Goal: Information Seeking & Learning: Learn about a topic

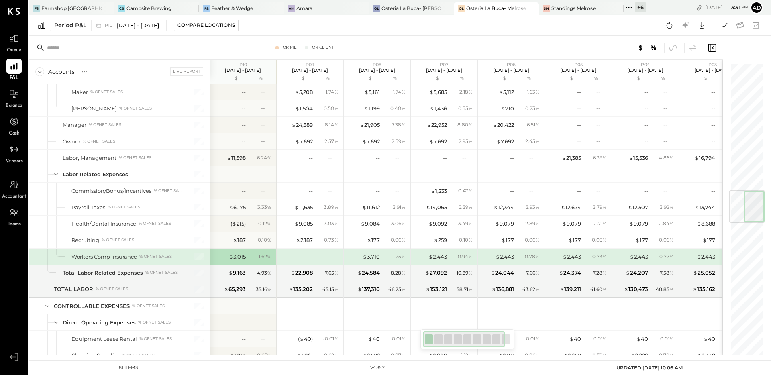
scroll to position [1070, 0]
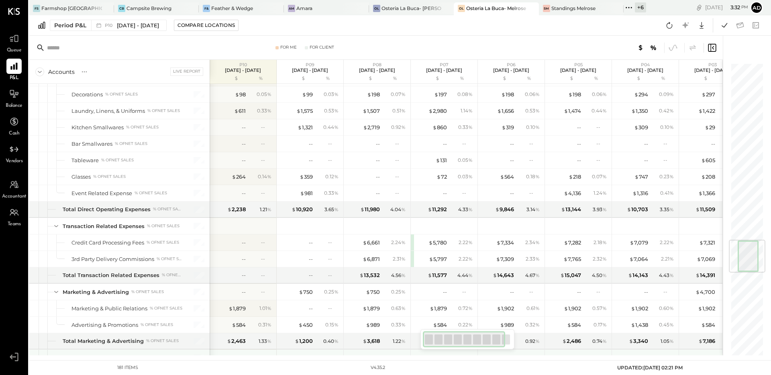
scroll to position [1481, 0]
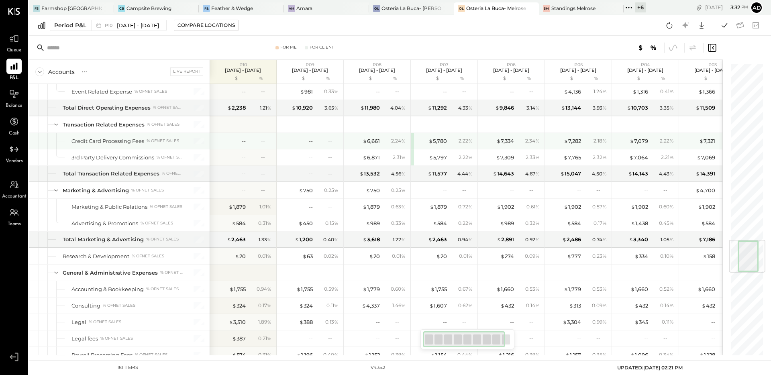
drag, startPoint x: 376, startPoint y: 142, endPoint x: 386, endPoint y: 151, distance: 14.0
click at [376, 142] on div "$ 6,661" at bounding box center [371, 141] width 17 height 8
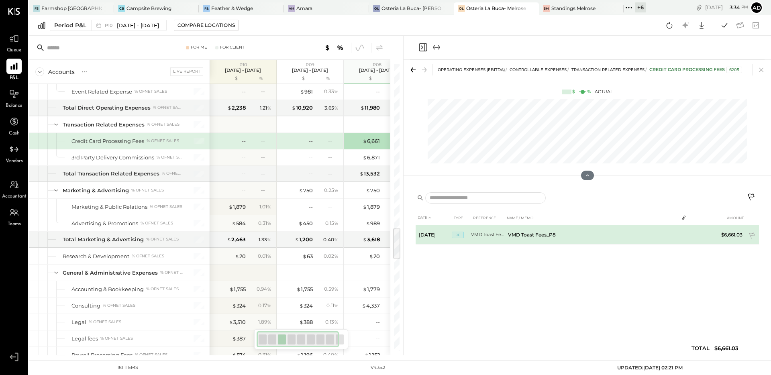
click at [550, 239] on td "VMD Toast Fees_P8" at bounding box center [592, 234] width 174 height 19
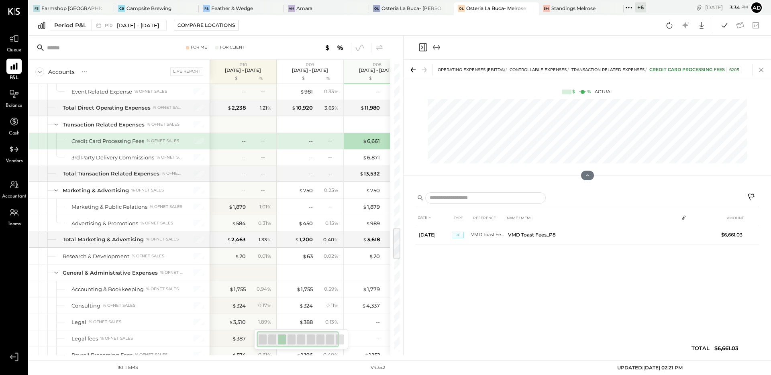
click at [757, 70] on icon at bounding box center [761, 69] width 11 height 11
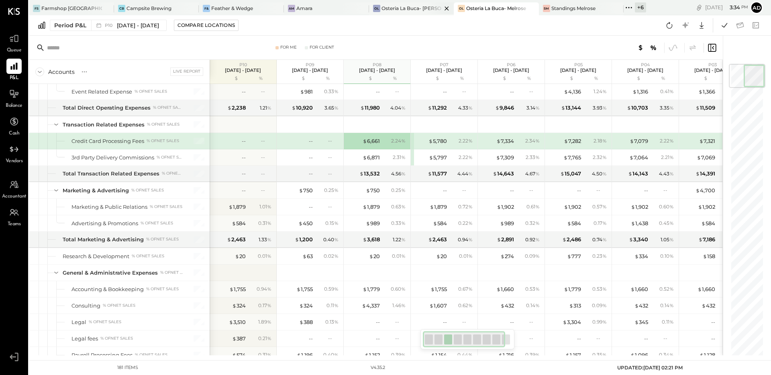
click at [388, 9] on div "Osteria La Buca- [PERSON_NAME][GEOGRAPHIC_DATA]" at bounding box center [412, 8] width 61 height 7
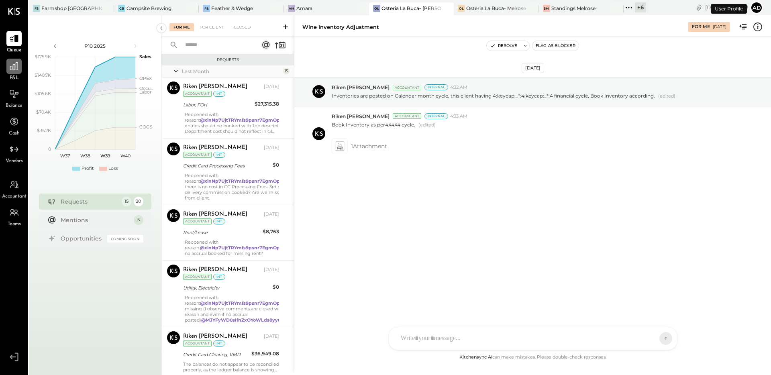
click at [17, 73] on div at bounding box center [13, 66] width 15 height 15
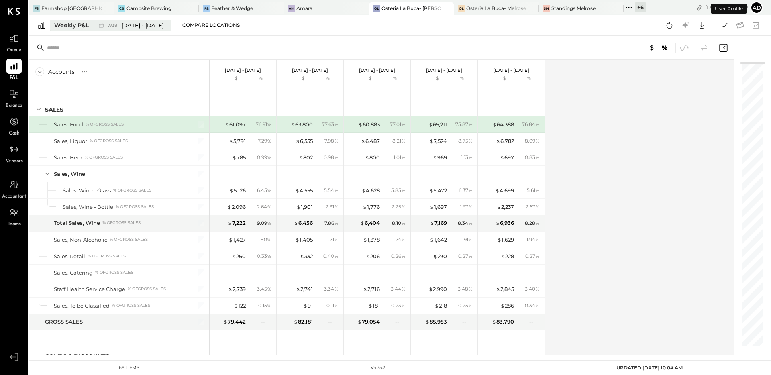
click at [70, 28] on div "Weekly P&L" at bounding box center [71, 25] width 35 height 8
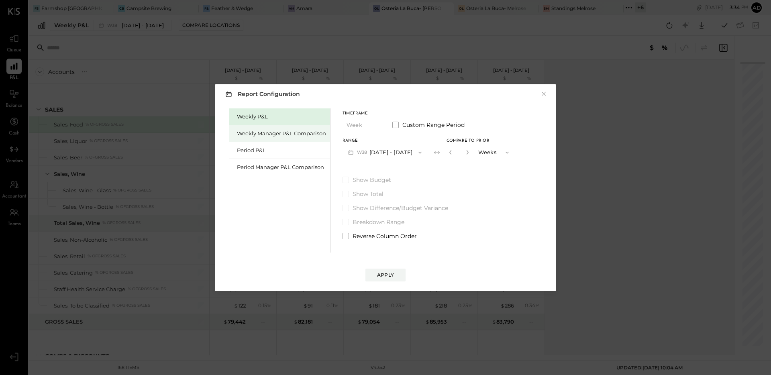
click at [280, 134] on div "Weekly Manager P&L Comparison" at bounding box center [281, 134] width 89 height 8
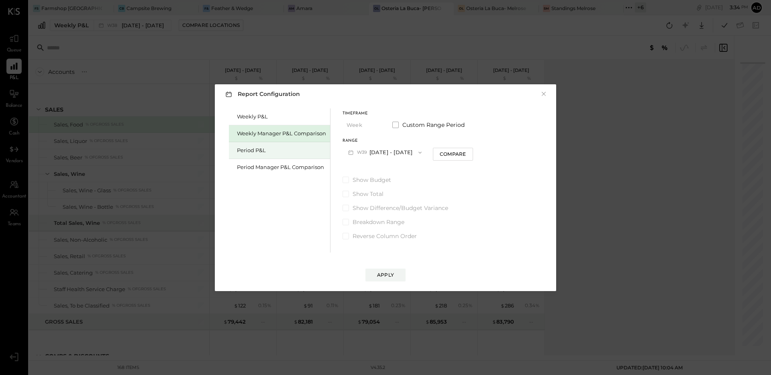
click at [266, 151] on div "Period P&L" at bounding box center [281, 151] width 89 height 8
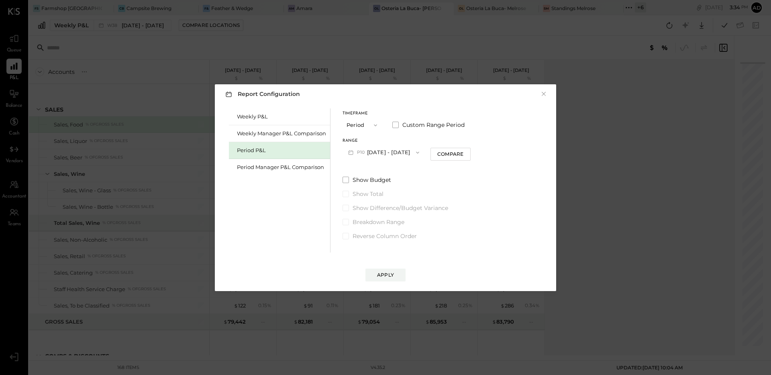
click at [391, 151] on button "P10 Sep 8 - Oct 5, 2025" at bounding box center [384, 152] width 82 height 15
click at [383, 167] on span "[DATE] - [DATE]" at bounding box center [381, 170] width 38 height 7
click at [446, 153] on div "Compare" at bounding box center [452, 154] width 26 height 7
click at [470, 155] on button "button" at bounding box center [466, 152] width 6 height 9
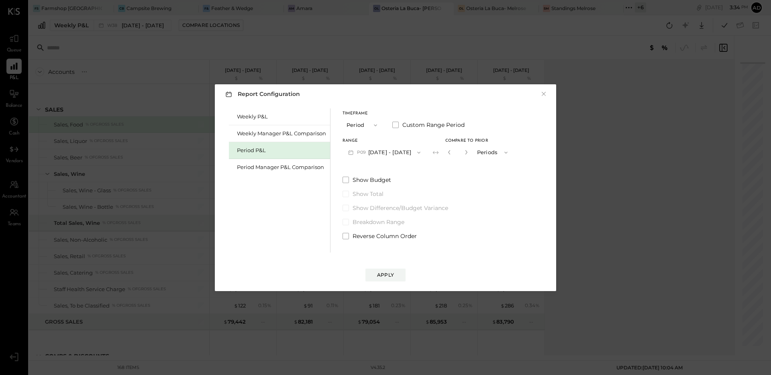
click at [470, 155] on button "button" at bounding box center [466, 152] width 6 height 9
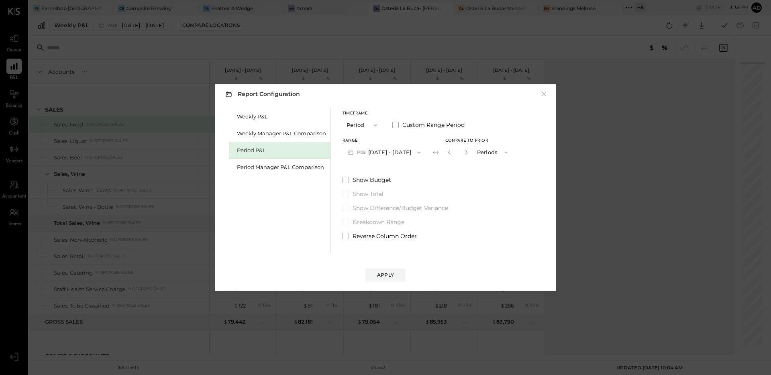
type input "*"
click at [384, 273] on div "Apply" at bounding box center [385, 275] width 17 height 7
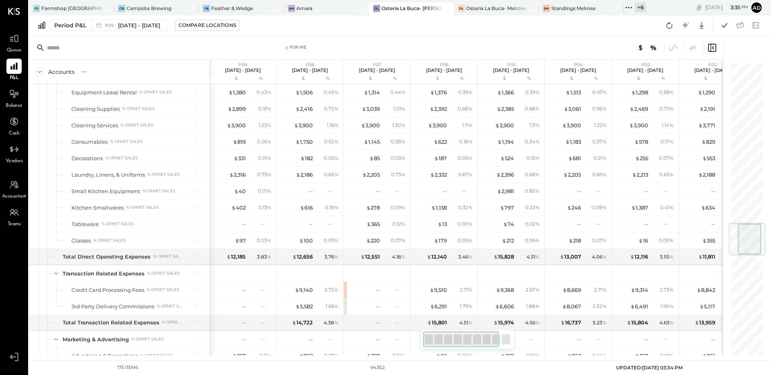
scroll to position [1340, 0]
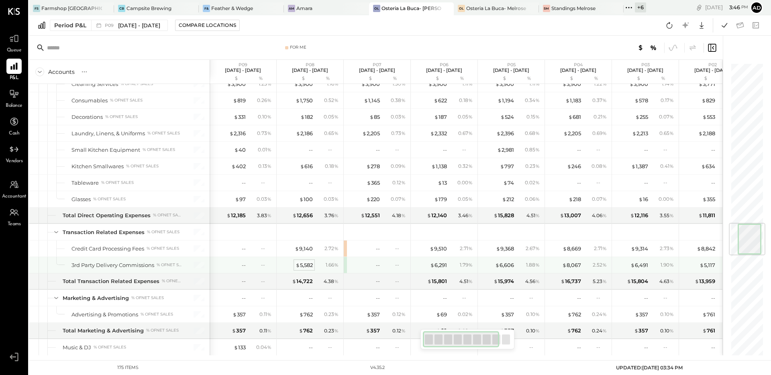
click at [303, 266] on div "$ 5,582" at bounding box center [304, 265] width 17 height 8
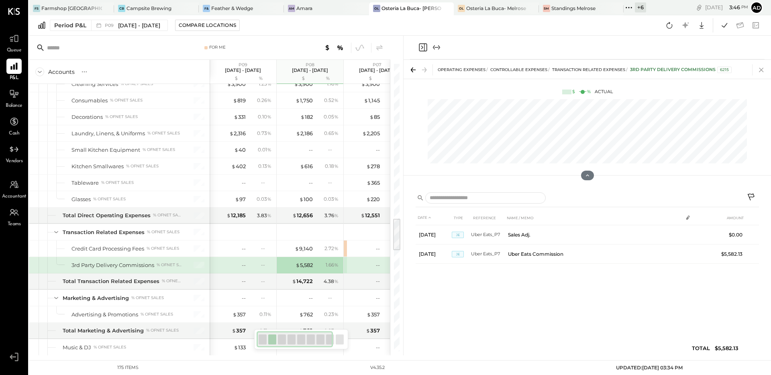
click at [762, 71] on icon at bounding box center [761, 69] width 11 height 11
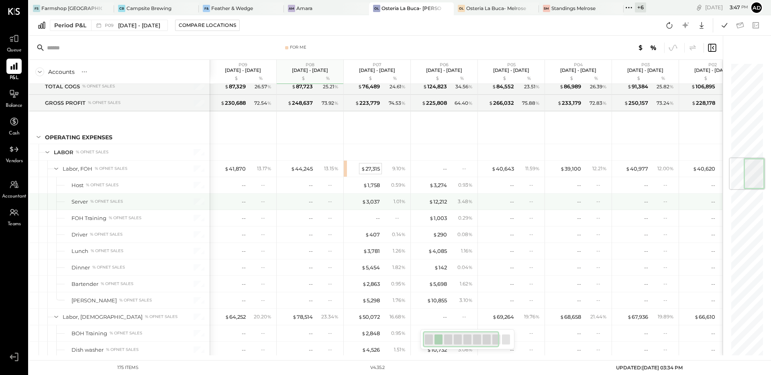
scroll to position [792, 0]
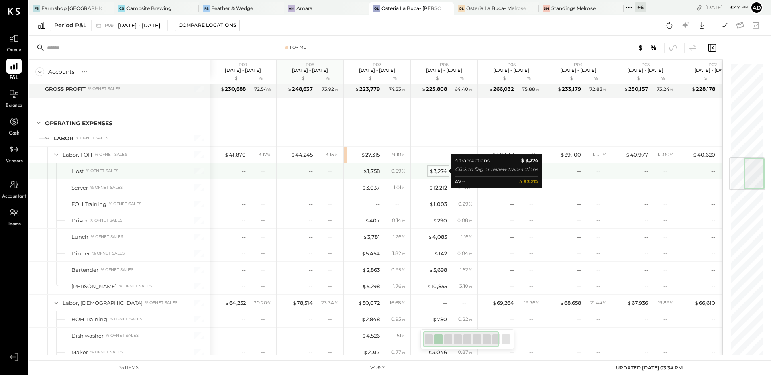
click at [431, 169] on span "$" at bounding box center [431, 171] width 4 height 6
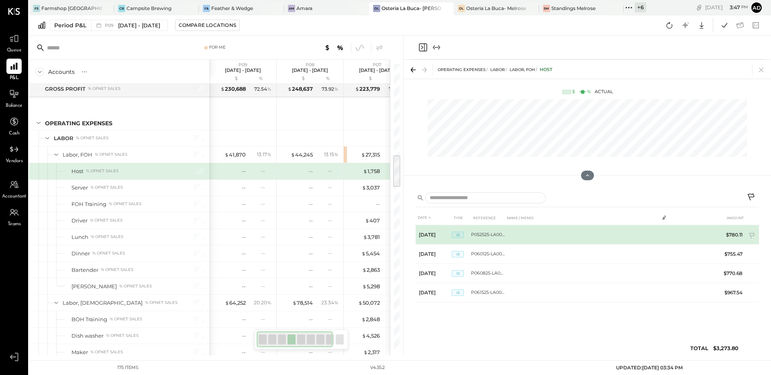
click at [488, 238] on td "P052525-LA005064" at bounding box center [488, 234] width 34 height 19
click at [434, 234] on td "May 25, 25" at bounding box center [434, 234] width 36 height 19
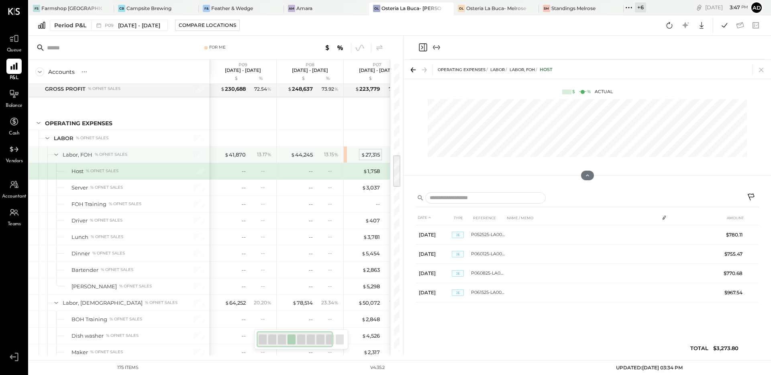
click at [369, 157] on div "$ 27,315" at bounding box center [370, 155] width 19 height 8
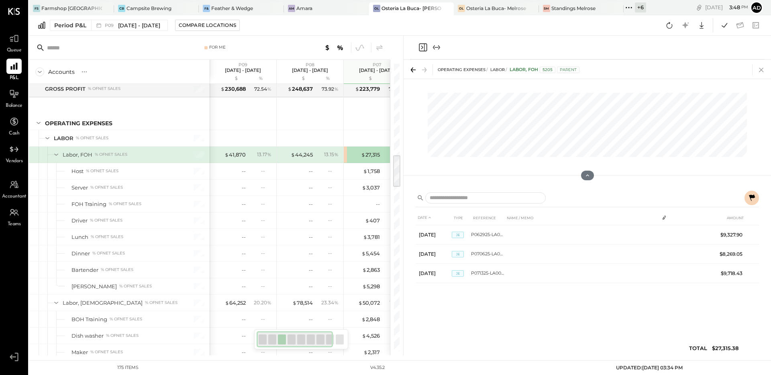
click at [759, 68] on icon at bounding box center [761, 70] width 4 height 4
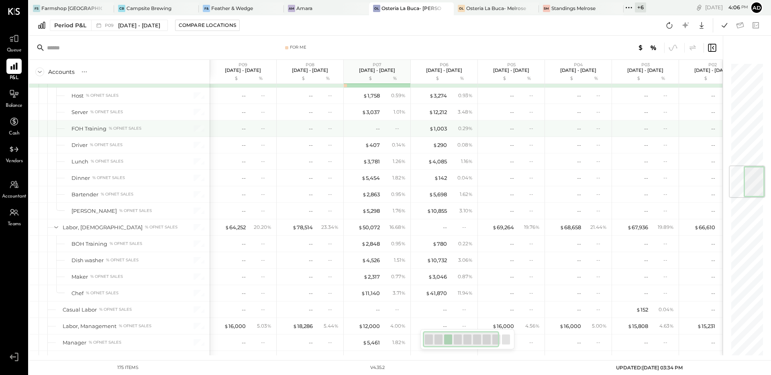
scroll to position [861, 0]
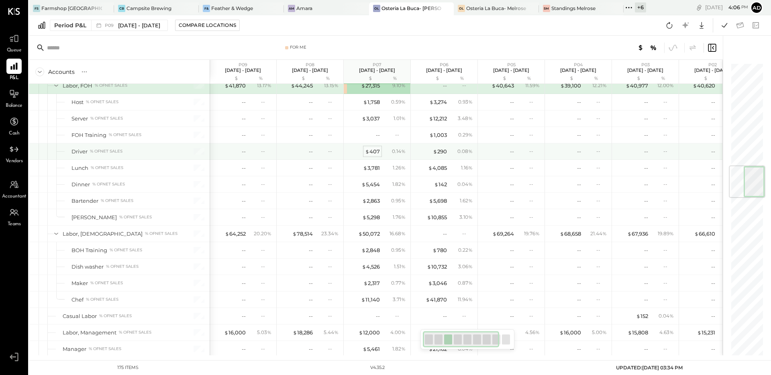
click at [378, 148] on div "$ 407" at bounding box center [372, 152] width 15 height 8
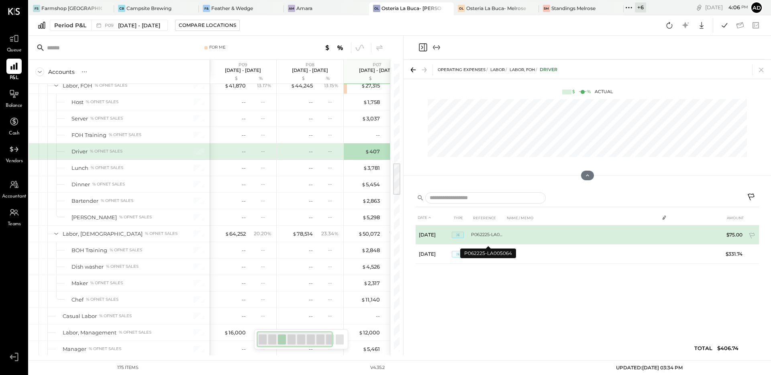
click at [483, 232] on td "P062225-LA005064" at bounding box center [488, 234] width 34 height 19
click at [457, 234] on span "JE" at bounding box center [458, 235] width 12 height 6
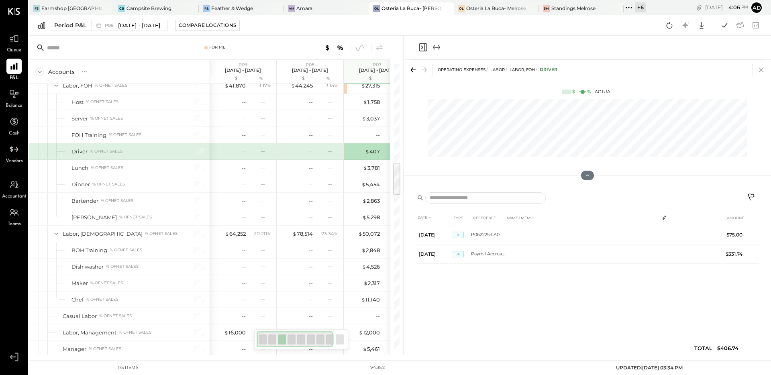
click at [760, 68] on icon at bounding box center [761, 69] width 11 height 11
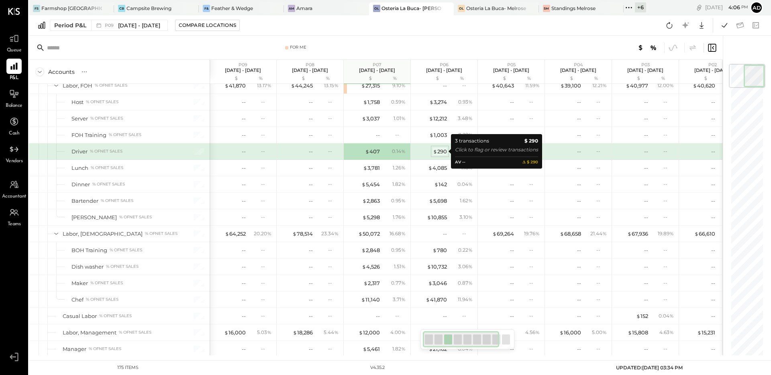
click at [443, 150] on div "$ 290" at bounding box center [440, 152] width 14 height 8
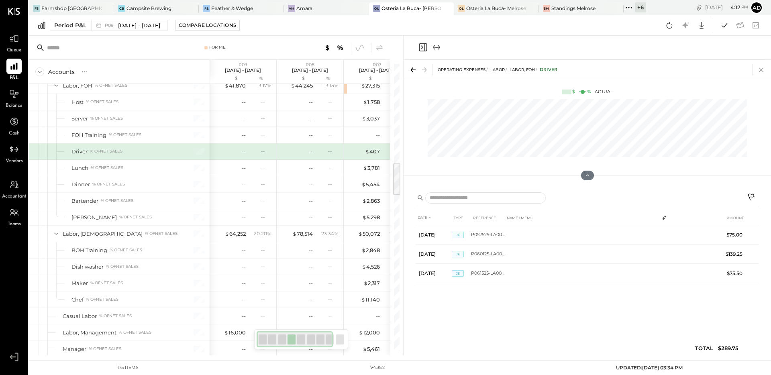
click at [760, 68] on icon at bounding box center [761, 69] width 11 height 11
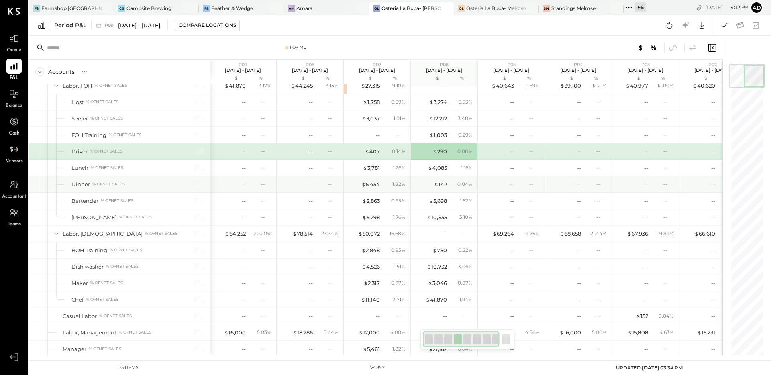
scroll to position [846, 0]
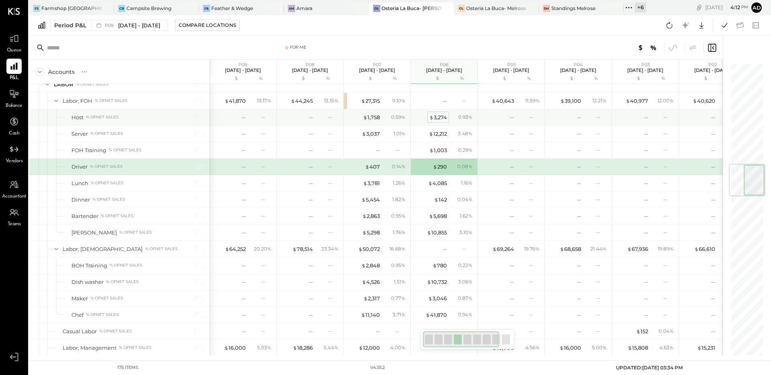
click at [429, 119] on span "$" at bounding box center [431, 117] width 4 height 6
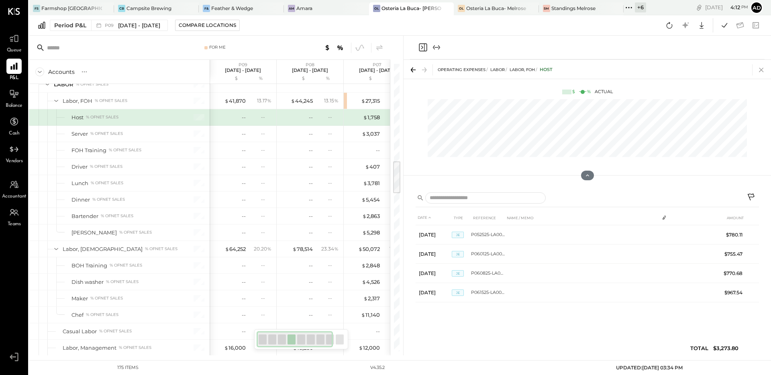
click at [758, 71] on icon at bounding box center [761, 69] width 11 height 11
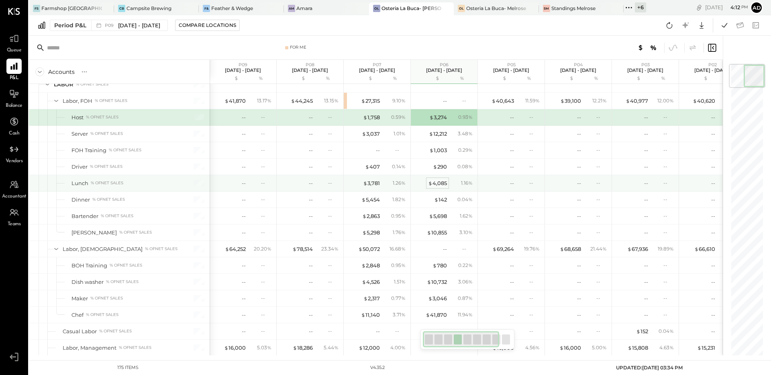
click at [435, 181] on div "$ 4,085" at bounding box center [437, 184] width 19 height 8
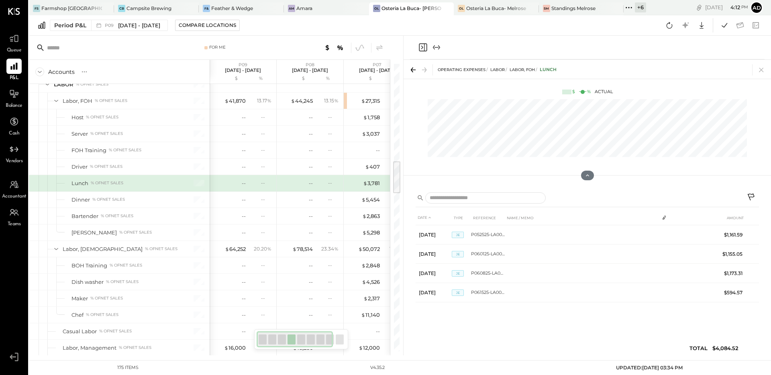
click at [758, 73] on icon at bounding box center [761, 69] width 11 height 11
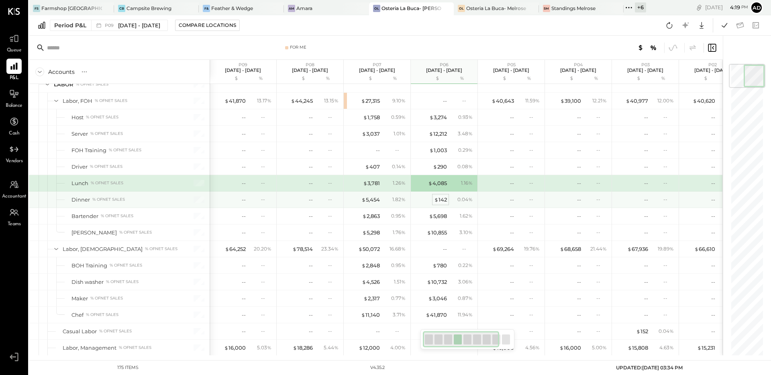
click at [444, 199] on div "$ 142" at bounding box center [440, 200] width 13 height 8
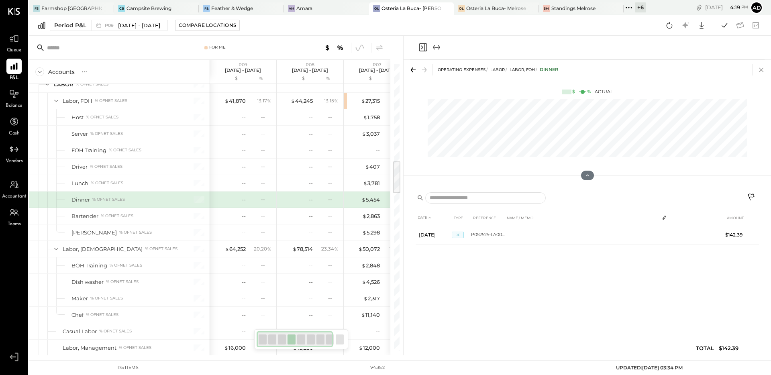
click at [757, 70] on icon at bounding box center [761, 69] width 11 height 11
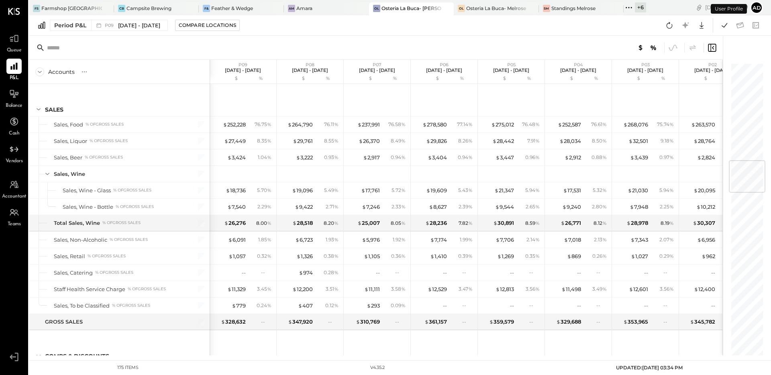
scroll to position [818, 0]
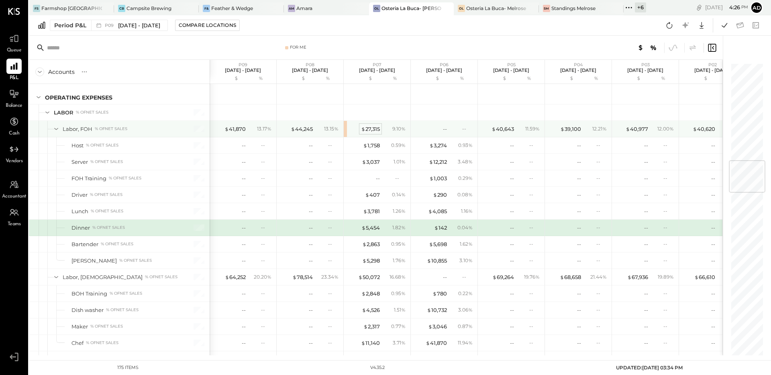
click at [370, 129] on div "$ 27,315" at bounding box center [370, 129] width 19 height 8
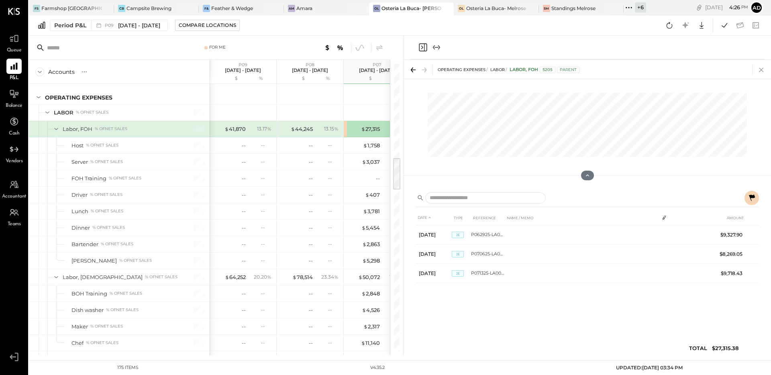
click at [758, 69] on icon at bounding box center [761, 69] width 11 height 11
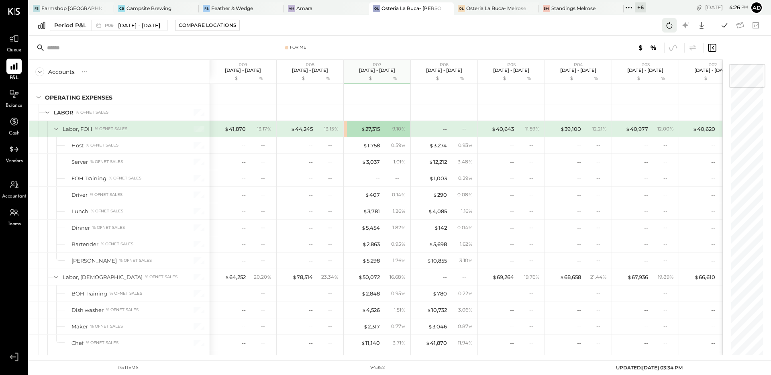
click at [671, 25] on icon at bounding box center [669, 25] width 10 height 10
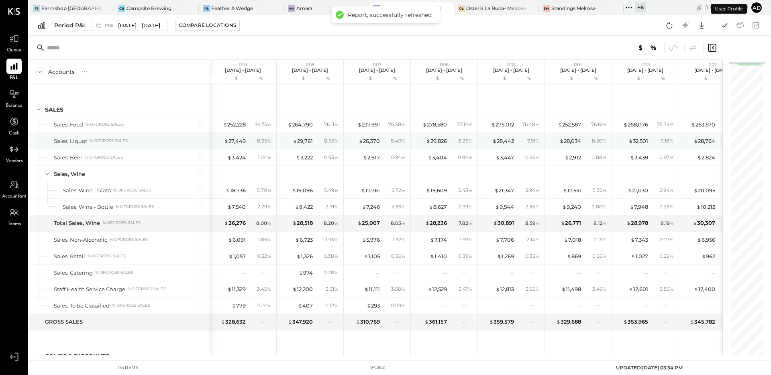
scroll to position [719, 0]
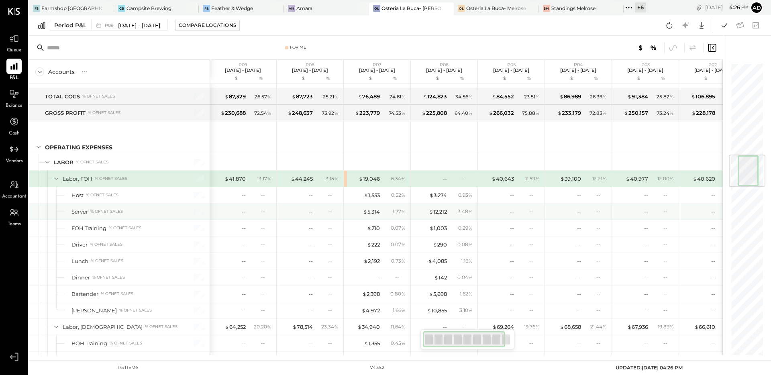
scroll to position [779, 0]
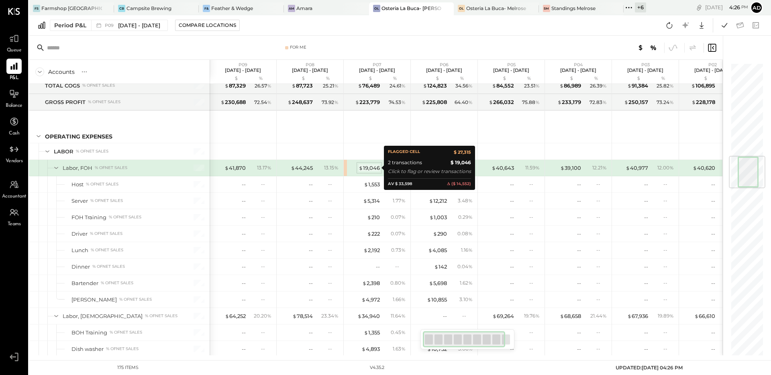
click at [369, 168] on div "$ 19,046" at bounding box center [369, 168] width 21 height 8
